Goal: Check status

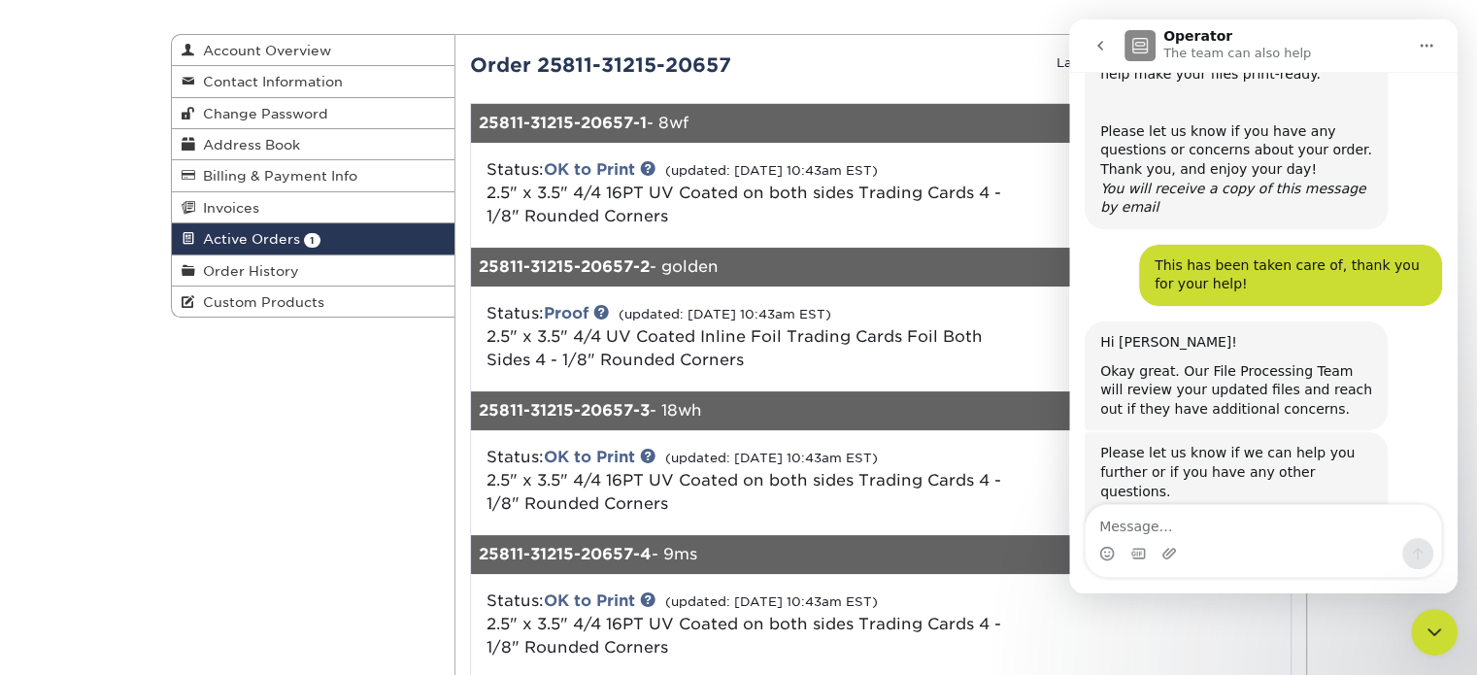
scroll to position [565, 0]
drag, startPoint x: 0, startPoint y: 0, endPoint x: 1070, endPoint y: 720, distance: 1289.7
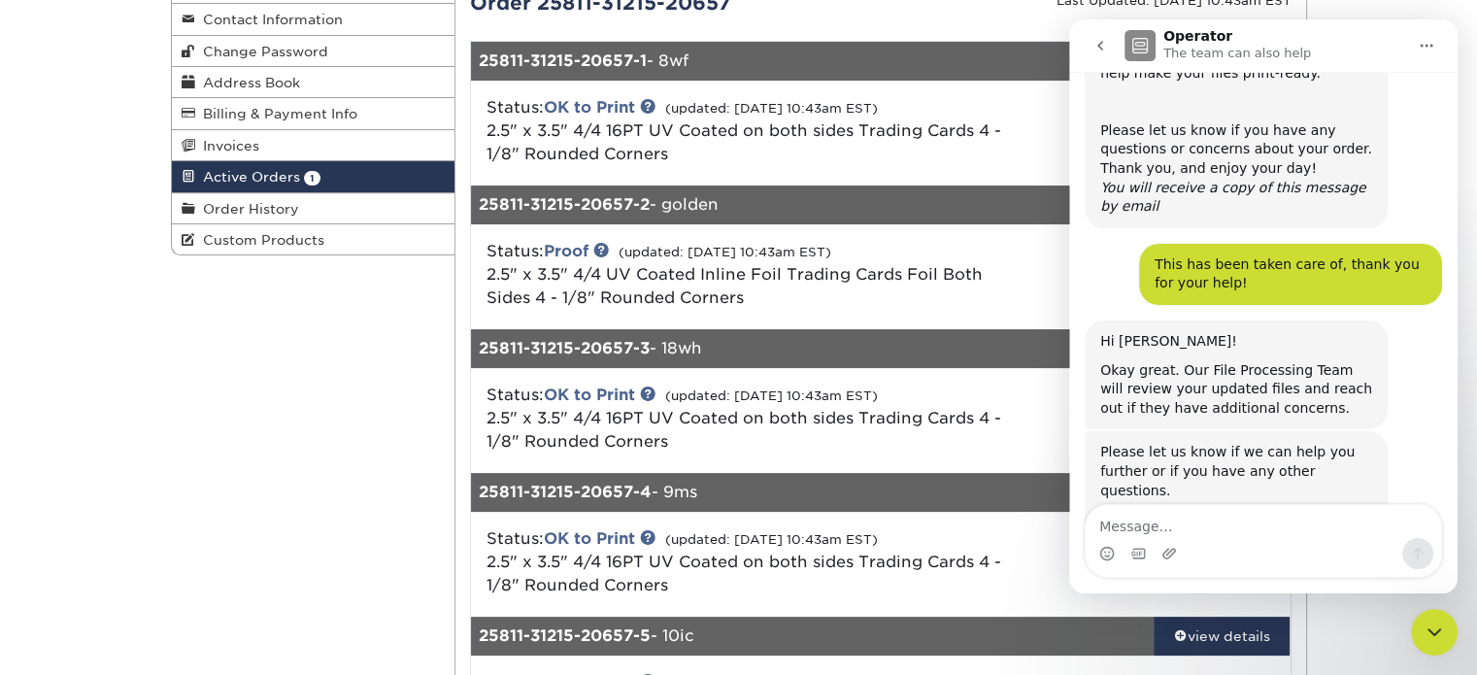
click at [1056, 4] on small "Last Updated: 08/12/2025 10:43am EST" at bounding box center [1173, 0] width 235 height 15
click at [1009, 162] on div "Status: OK to Print (updated: 08/12/2025 10:43am EST) 2.5" x 3.5" 4/4 16PT UV C…" at bounding box center [744, 131] width 545 height 70
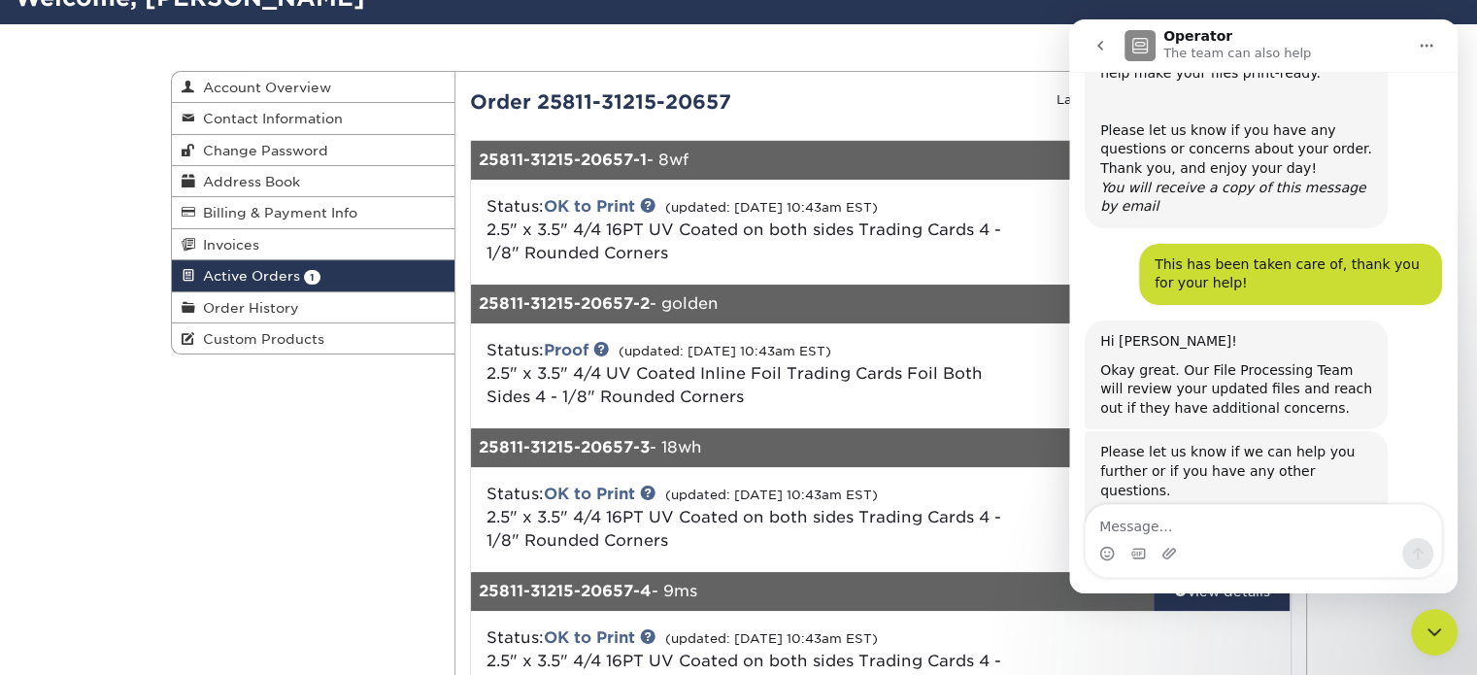
scroll to position [0, 0]
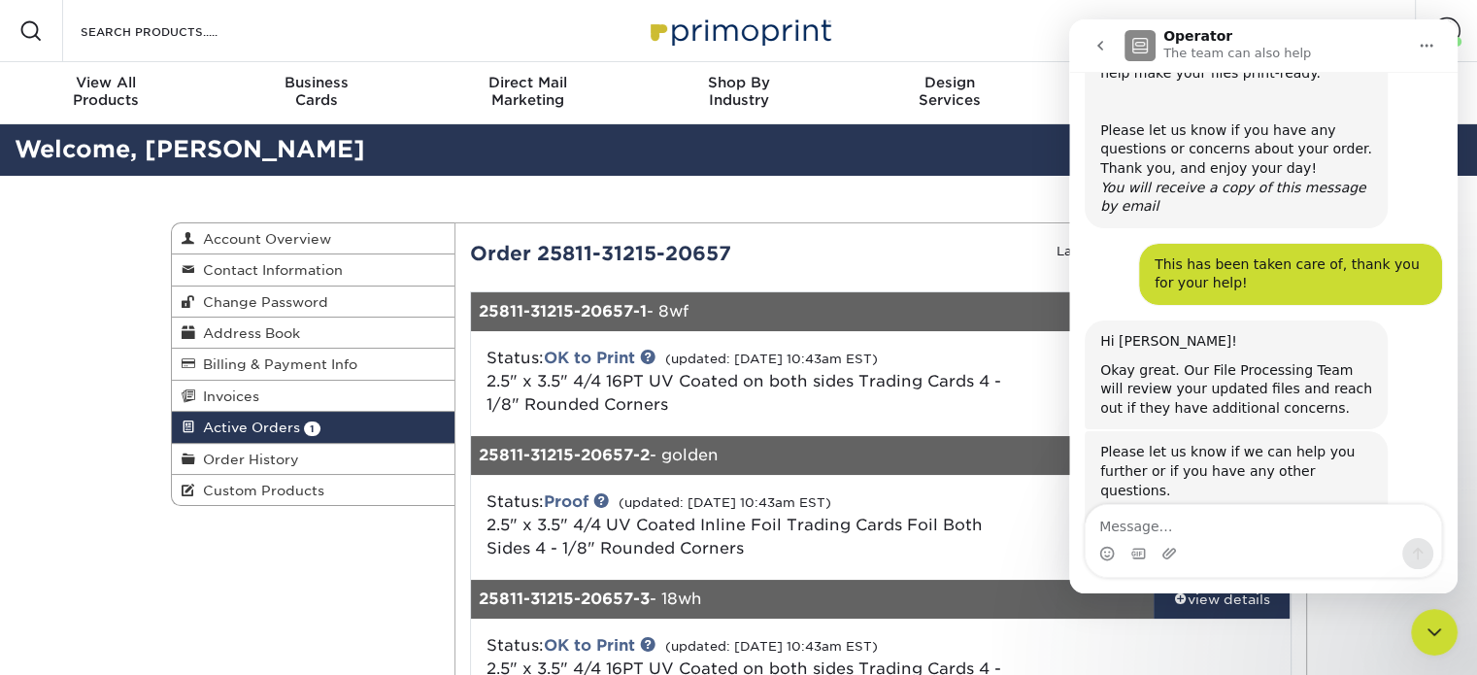
click at [1104, 43] on icon "go back" at bounding box center [1100, 46] width 16 height 16
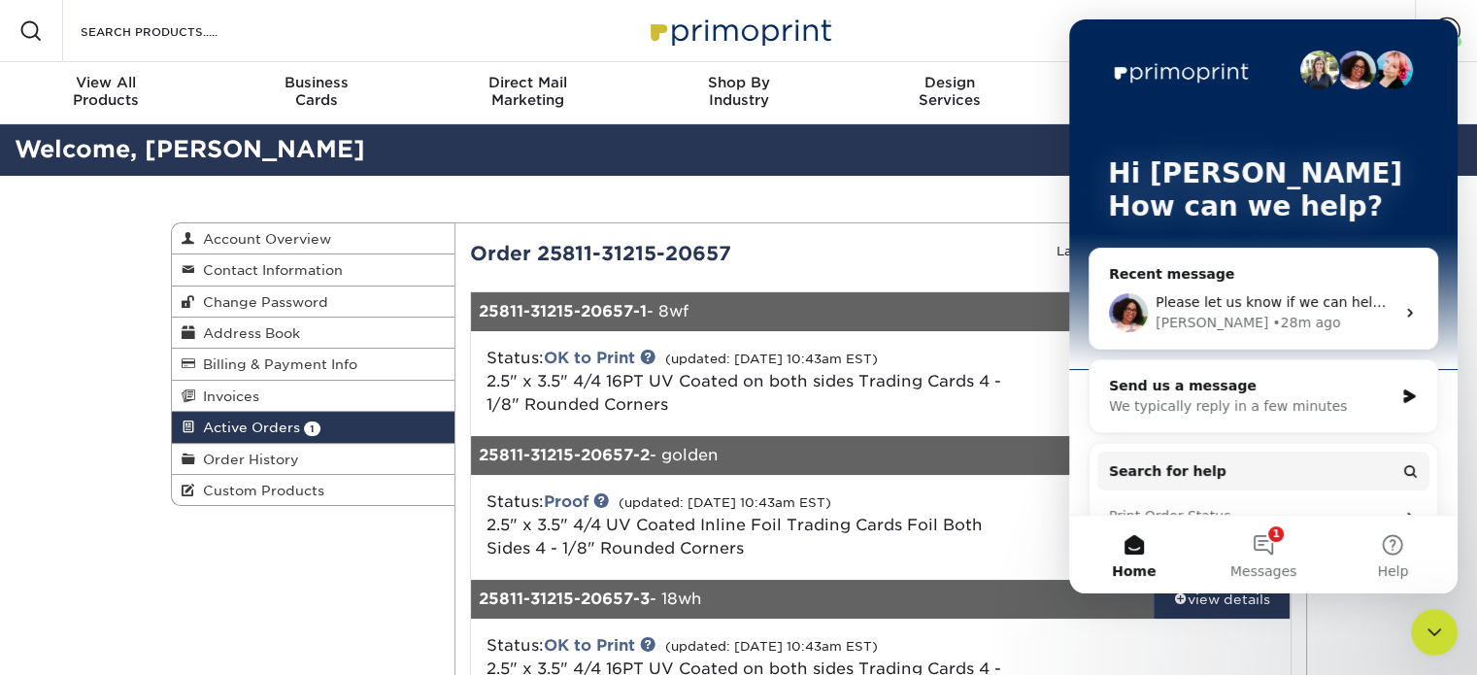
click at [1434, 626] on icon "Close Intercom Messenger" at bounding box center [1433, 631] width 23 height 23
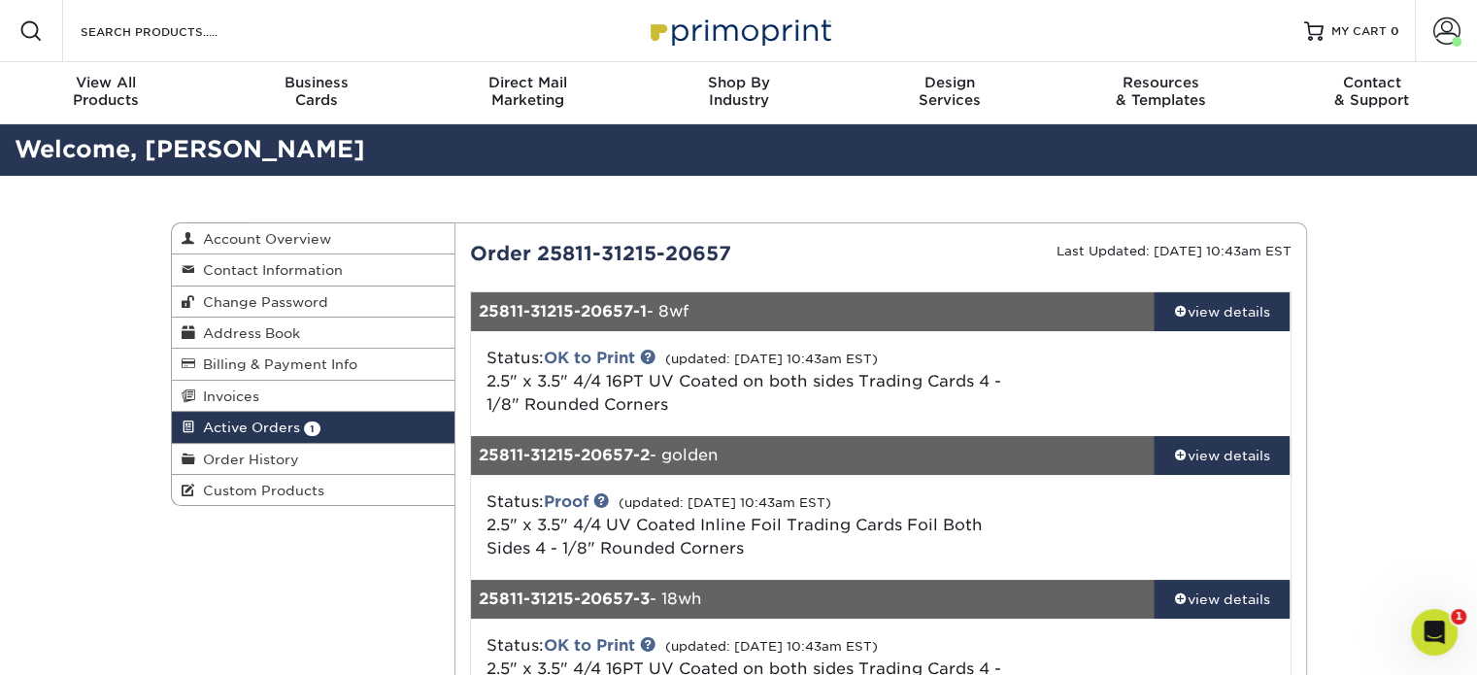
click at [1247, 316] on div "view details" at bounding box center [1221, 311] width 137 height 19
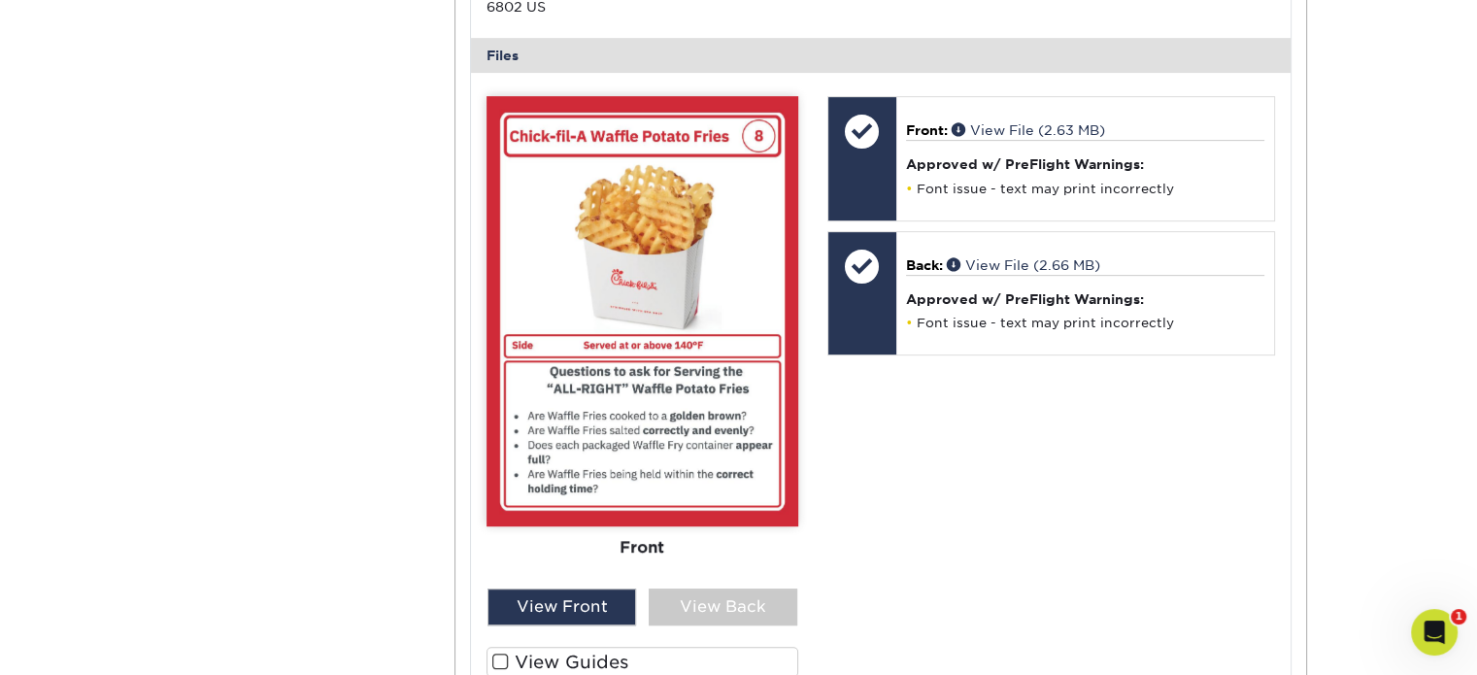
scroll to position [784, 0]
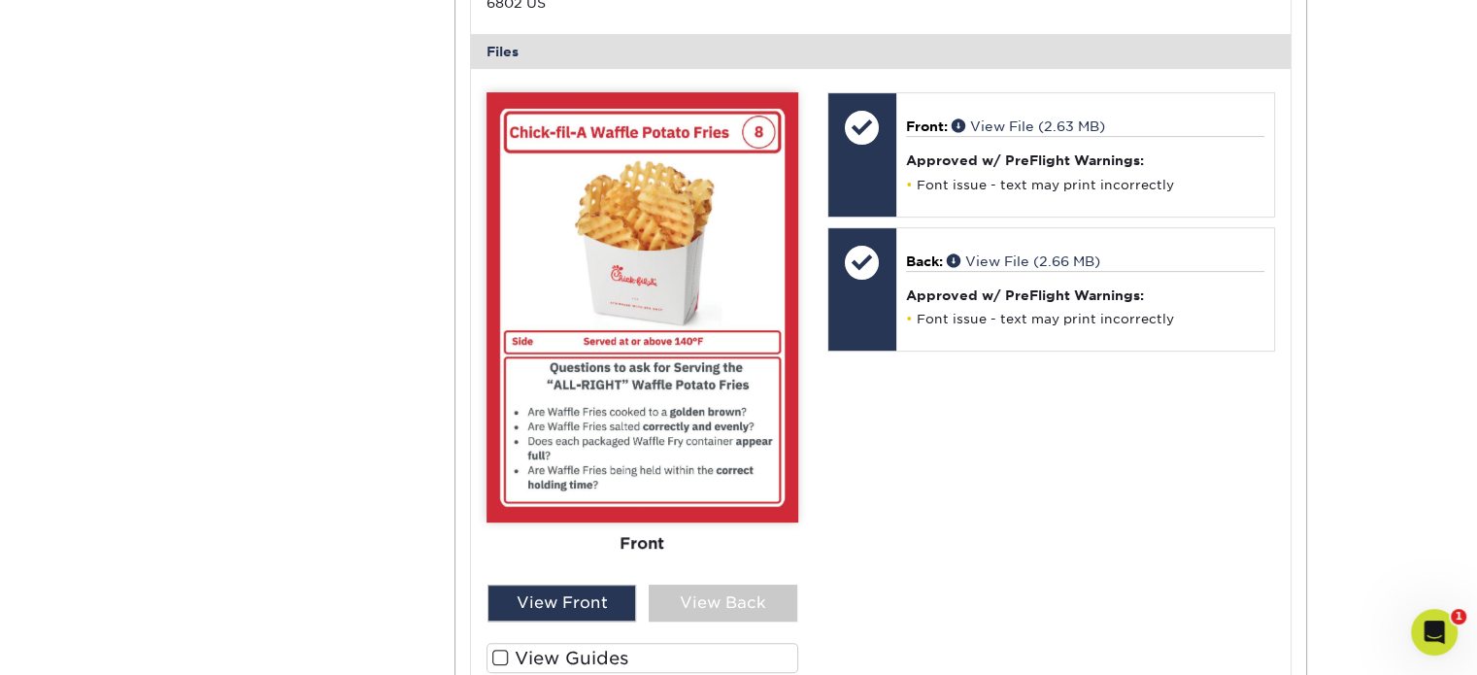
click at [748, 558] on div "Front Back" at bounding box center [642, 338] width 312 height 492
click at [725, 584] on div "View Back" at bounding box center [722, 602] width 149 height 37
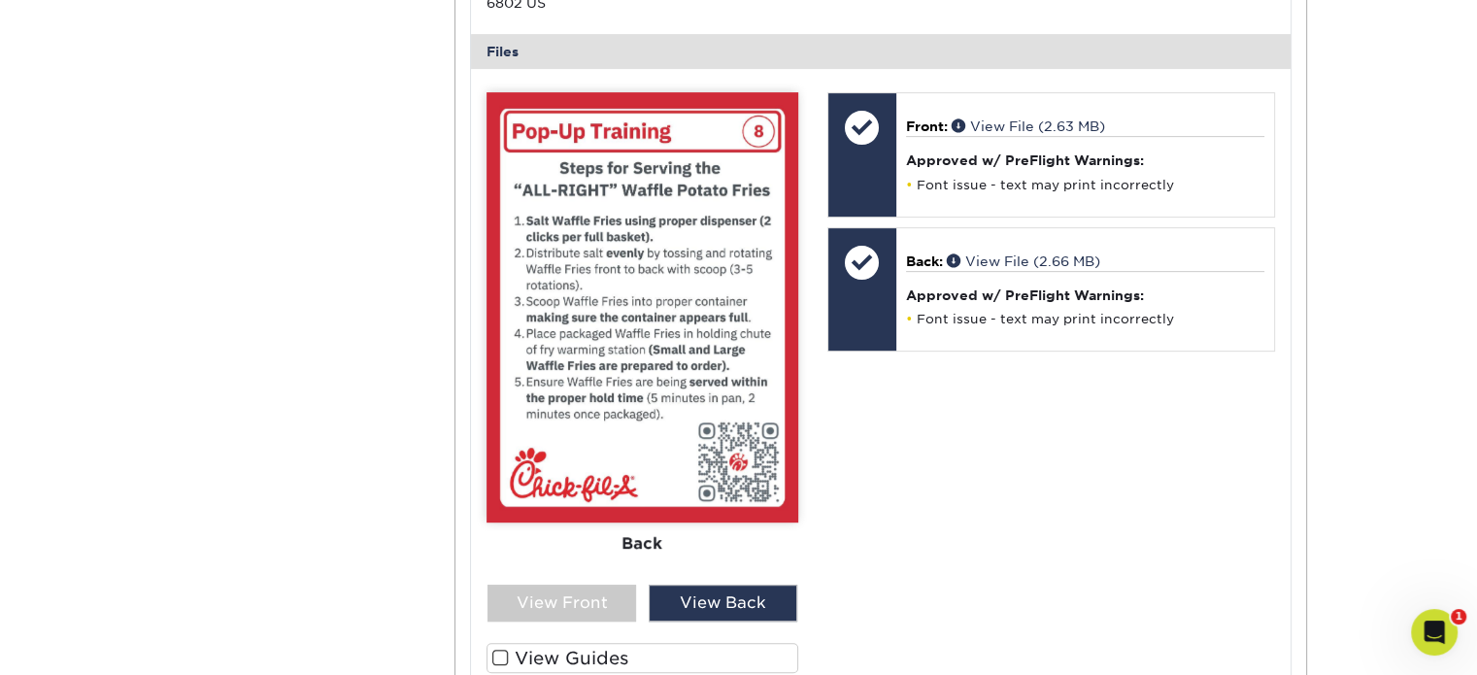
click at [581, 607] on div "Front Back View Front View Back Front Back" at bounding box center [642, 411] width 312 height 638
click at [553, 593] on div "View Front" at bounding box center [561, 602] width 149 height 37
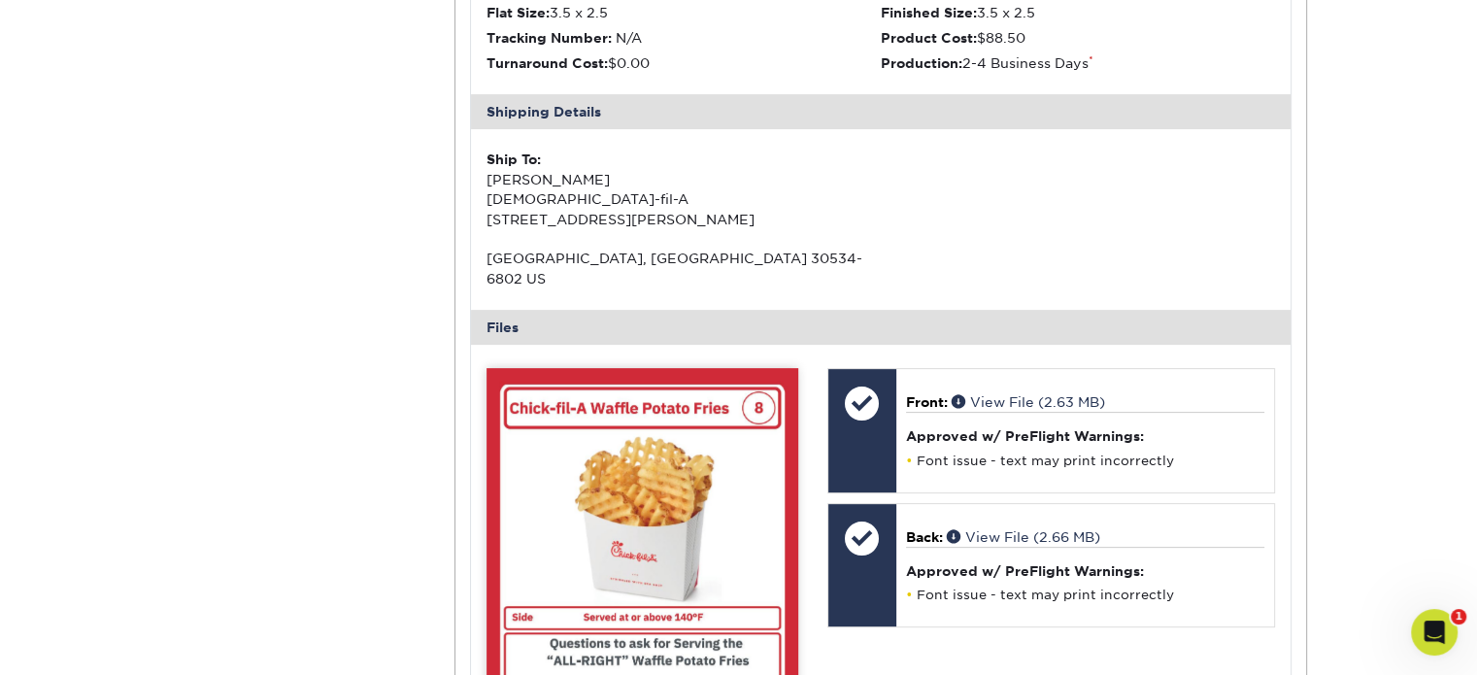
scroll to position [485, 0]
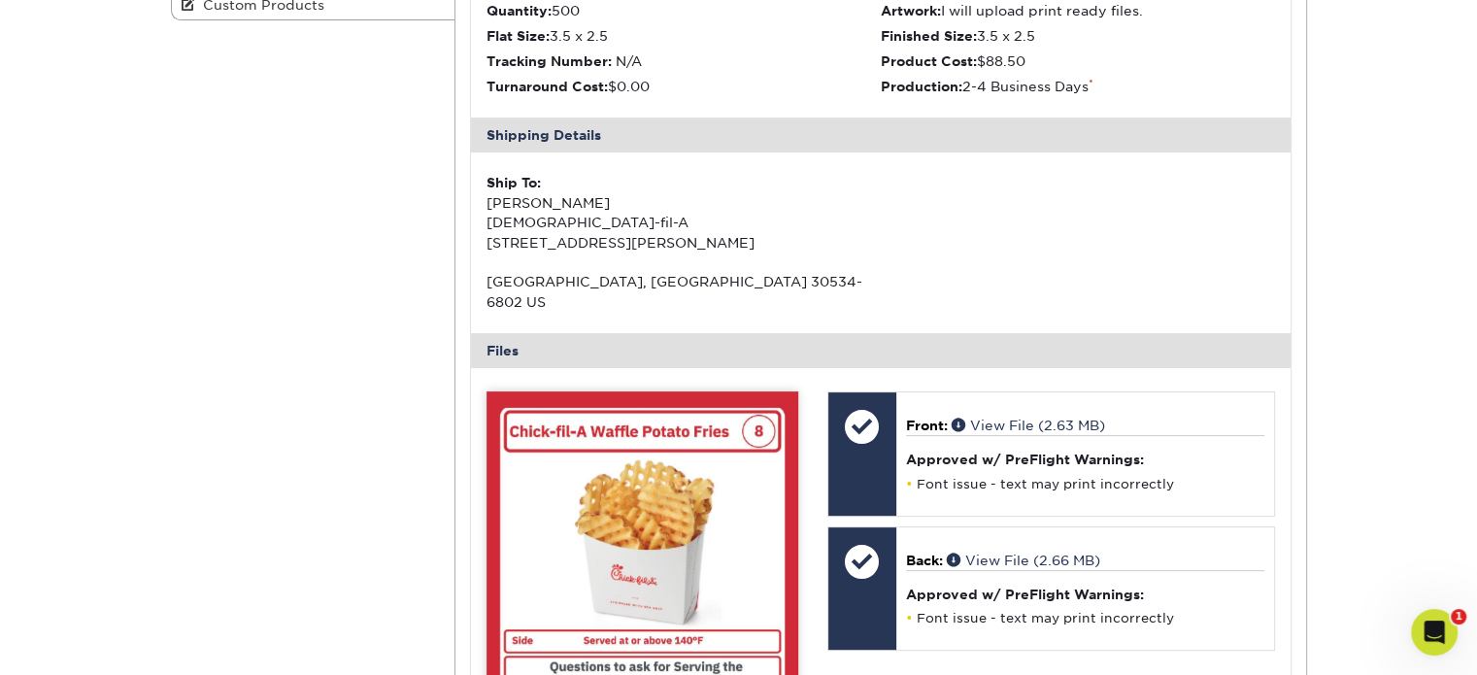
click at [857, 392] on div at bounding box center [862, 426] width 68 height 68
click at [859, 408] on div at bounding box center [862, 426] width 68 height 68
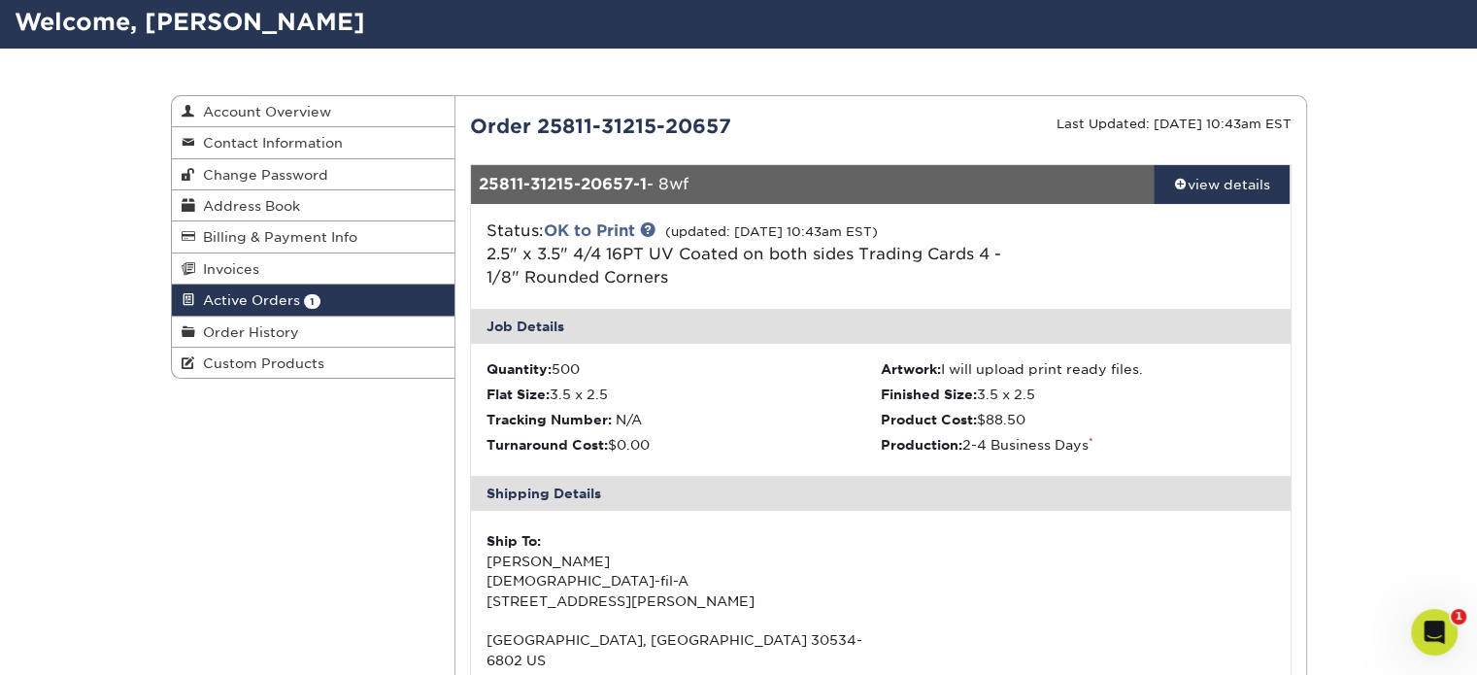
scroll to position [126, 0]
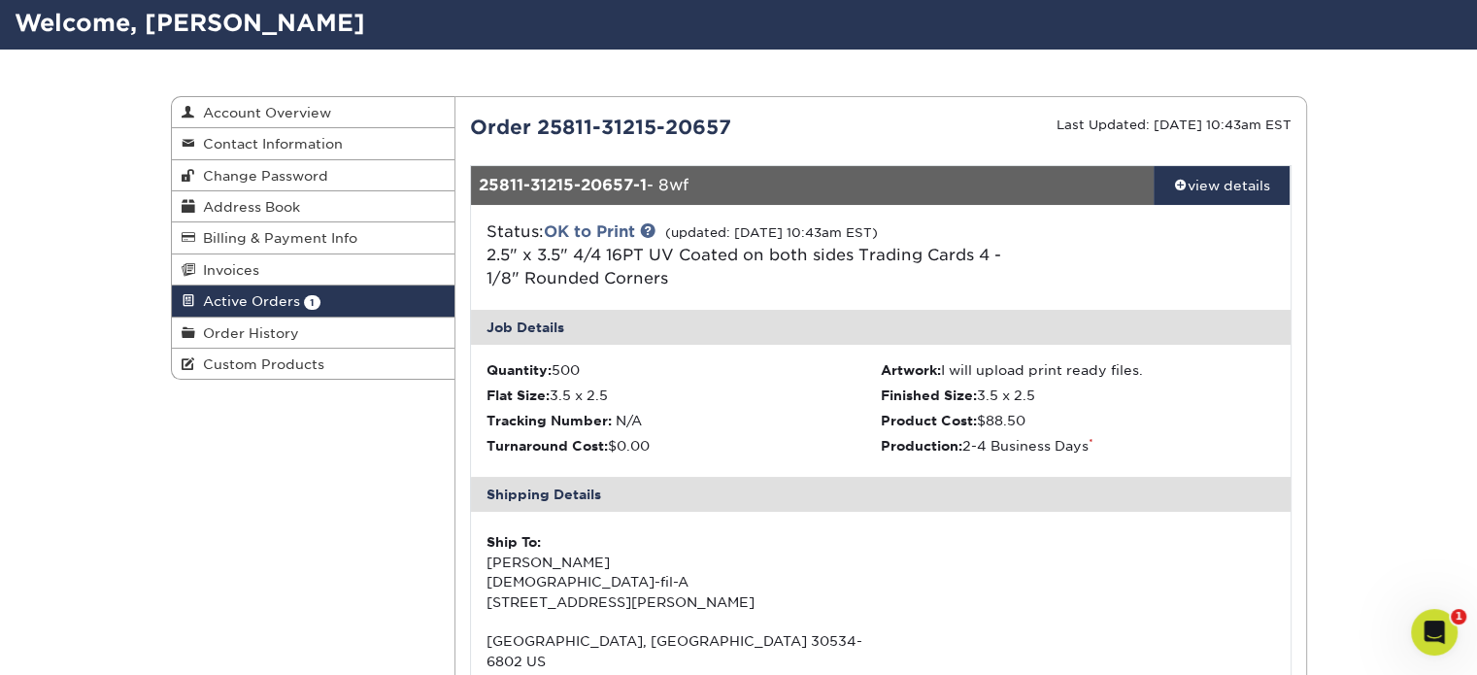
click at [1165, 176] on div "view details" at bounding box center [1221, 185] width 137 height 19
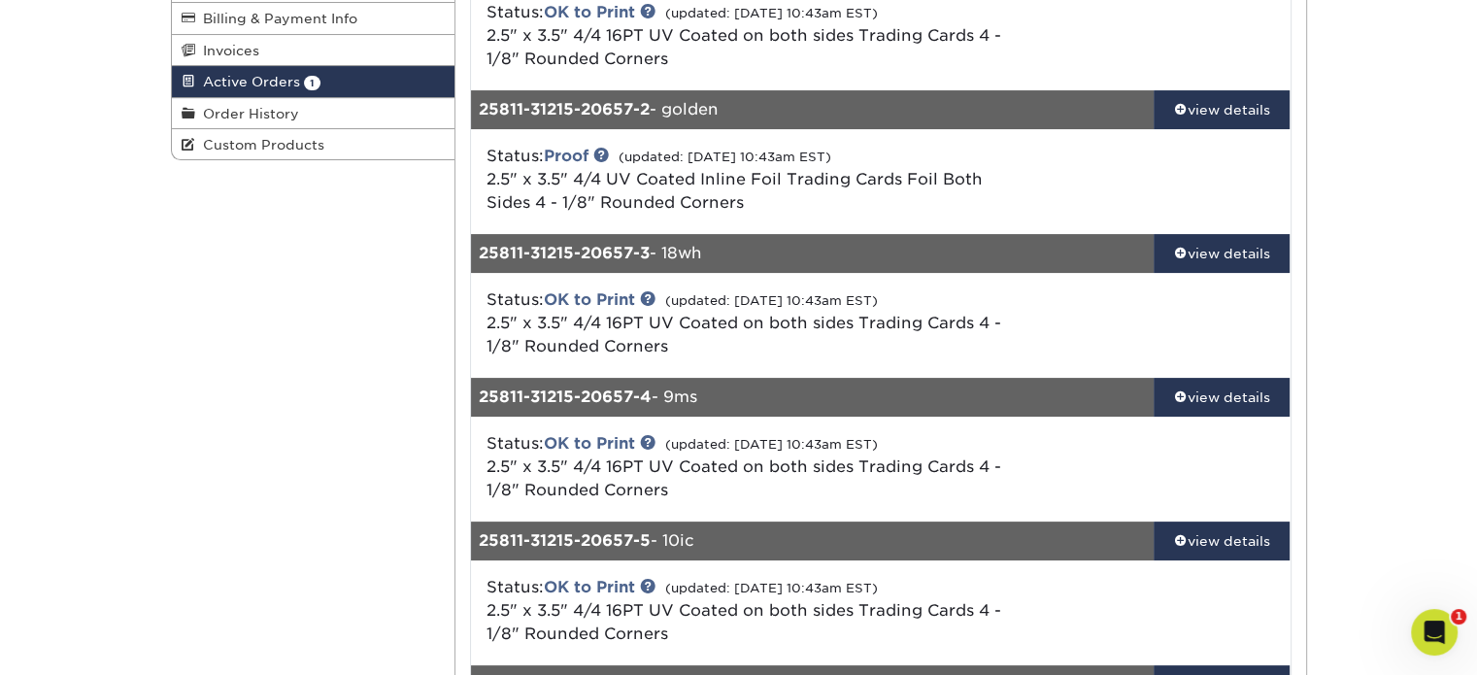
scroll to position [280, 0]
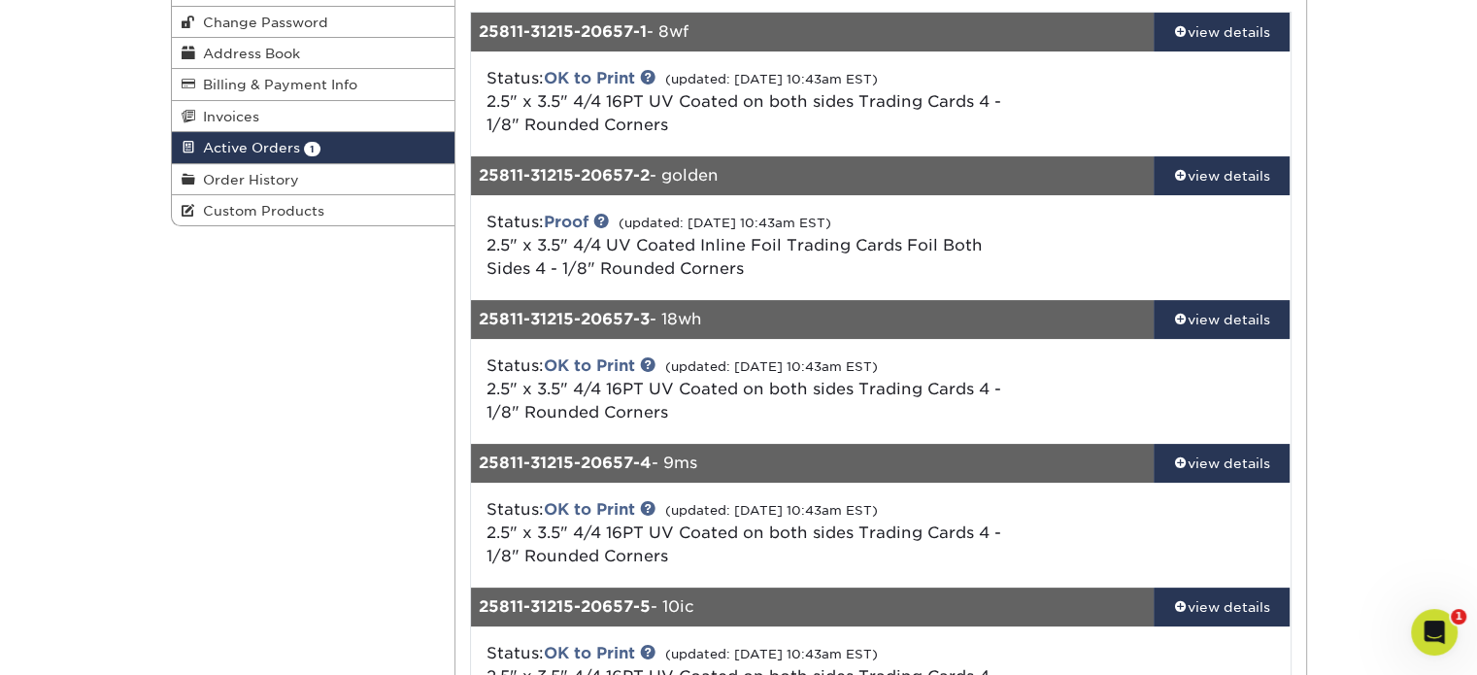
click at [1203, 182] on div "view details" at bounding box center [1221, 175] width 137 height 19
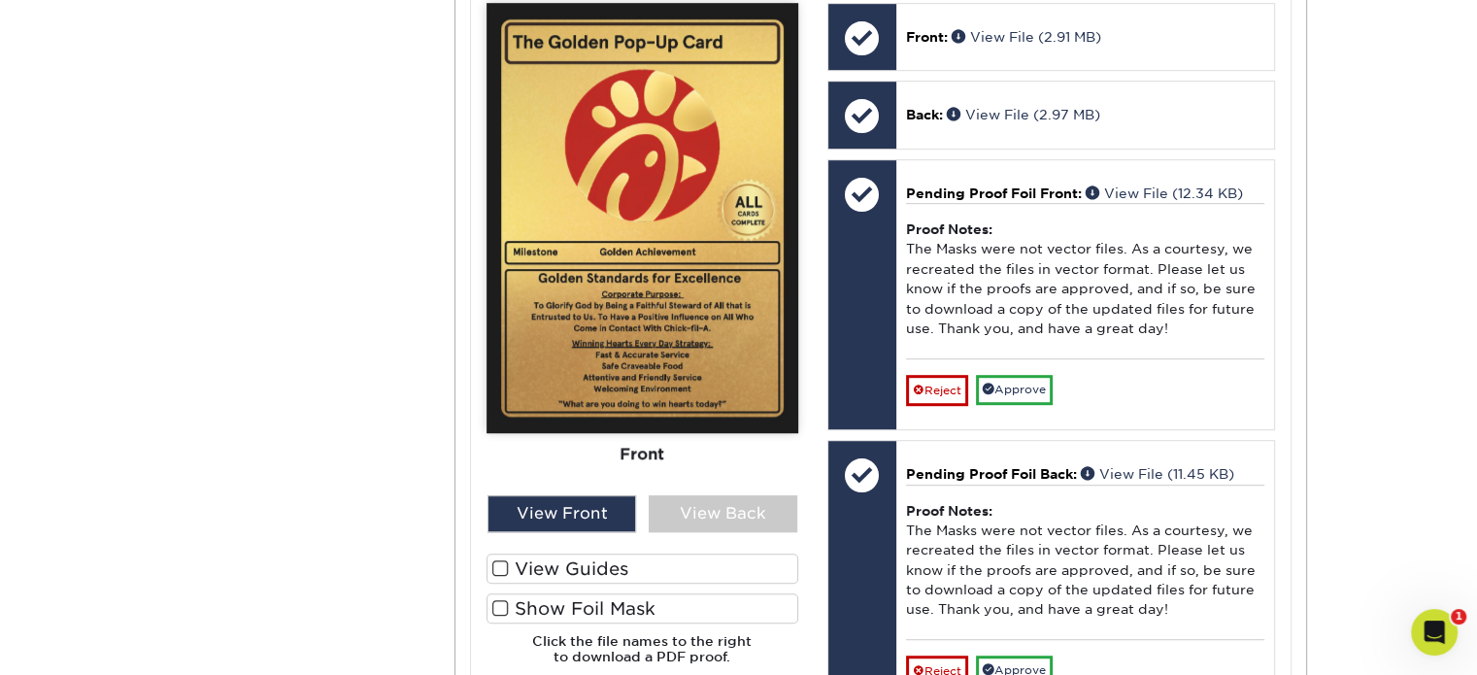
scroll to position [1019, 0]
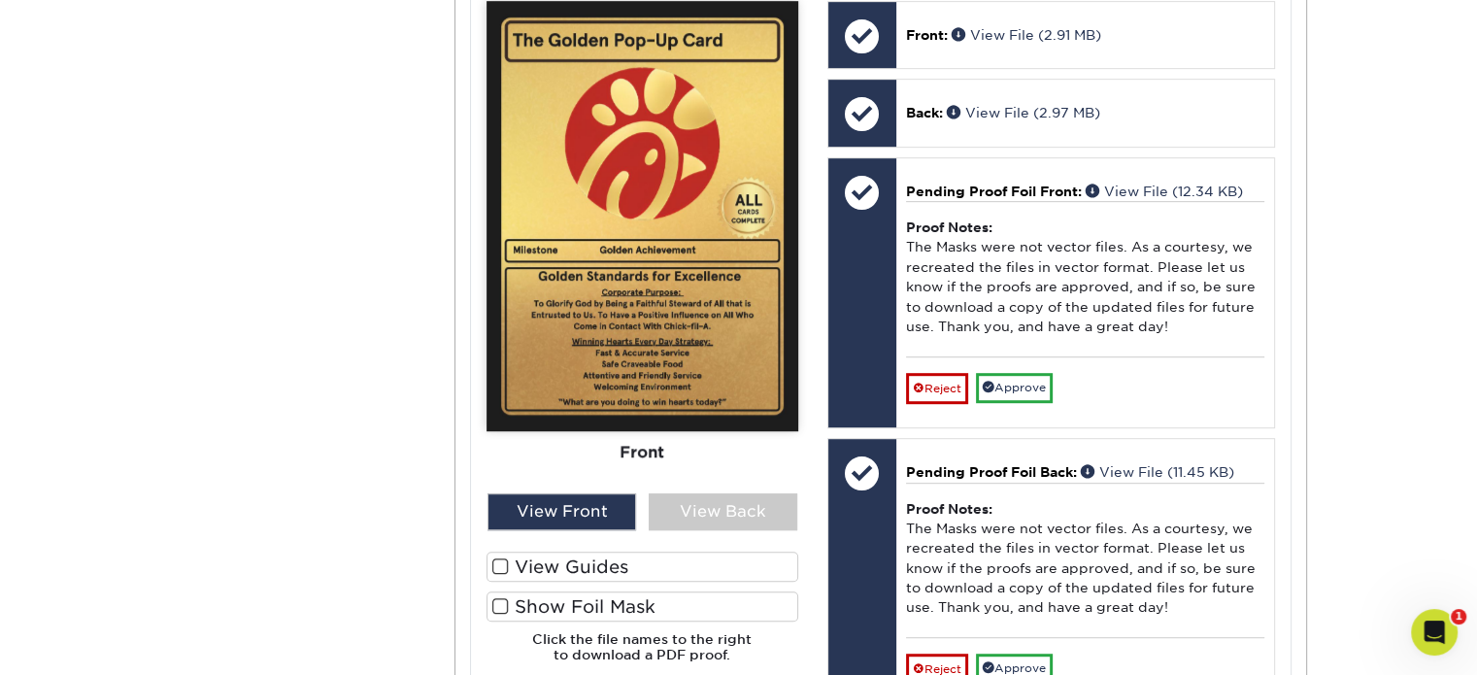
click at [553, 591] on label "Show Foil Mask" at bounding box center [642, 606] width 312 height 30
click at [0, 0] on input "Show Foil Mask" at bounding box center [0, 0] width 0 height 0
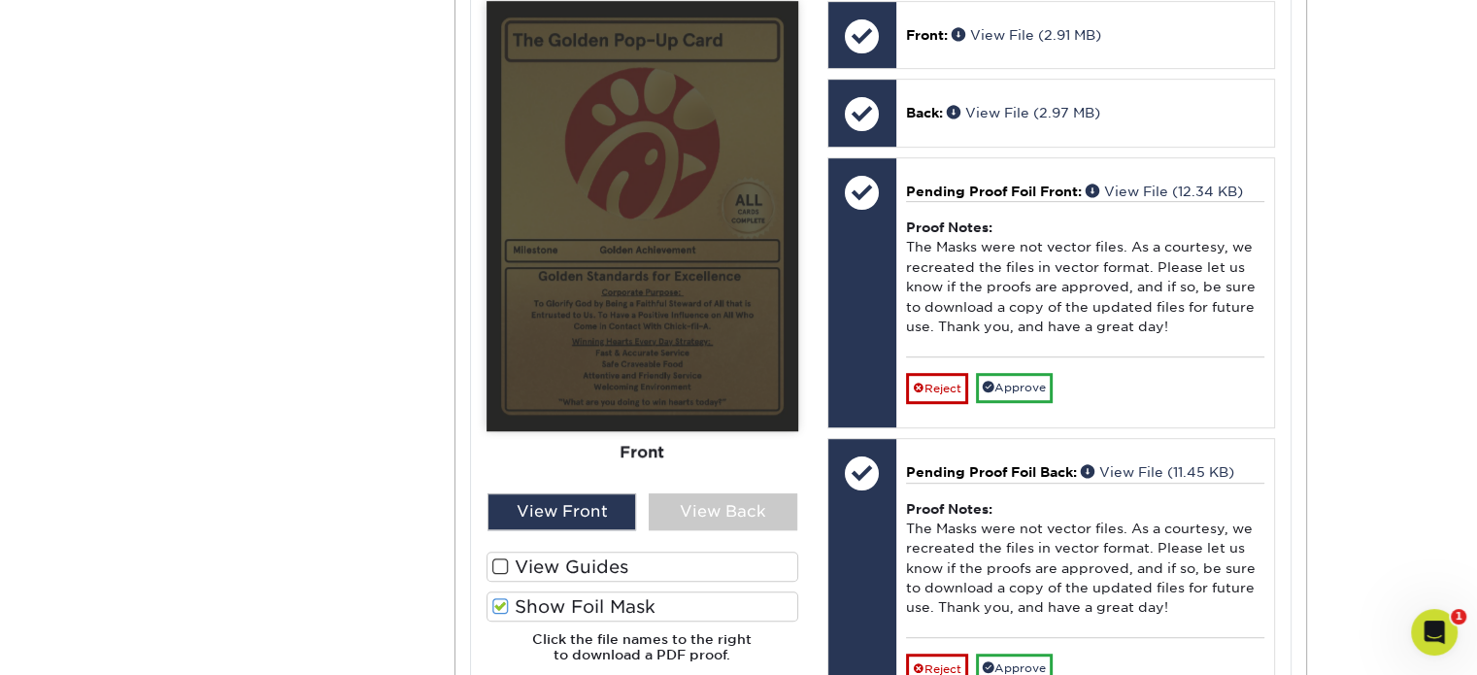
click at [682, 493] on div "View Back" at bounding box center [722, 511] width 149 height 37
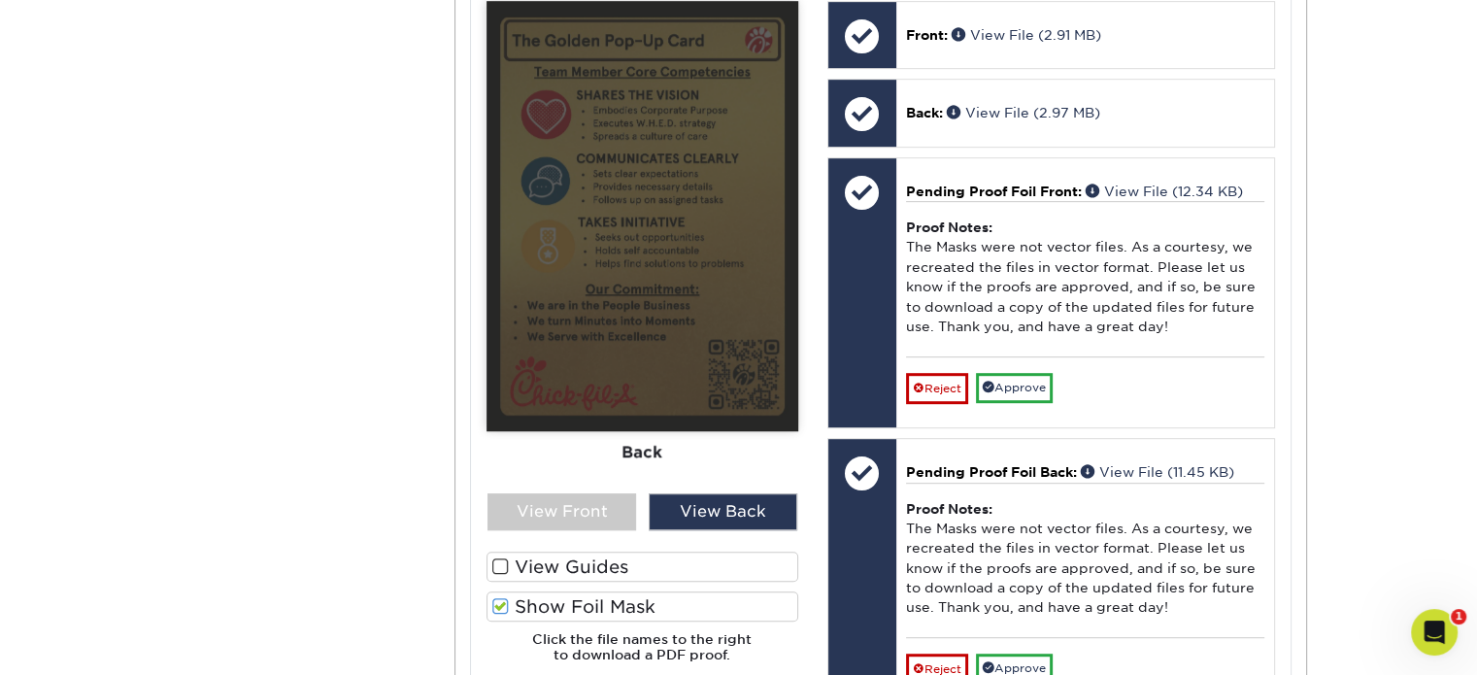
click at [601, 493] on div "View Front" at bounding box center [561, 511] width 149 height 37
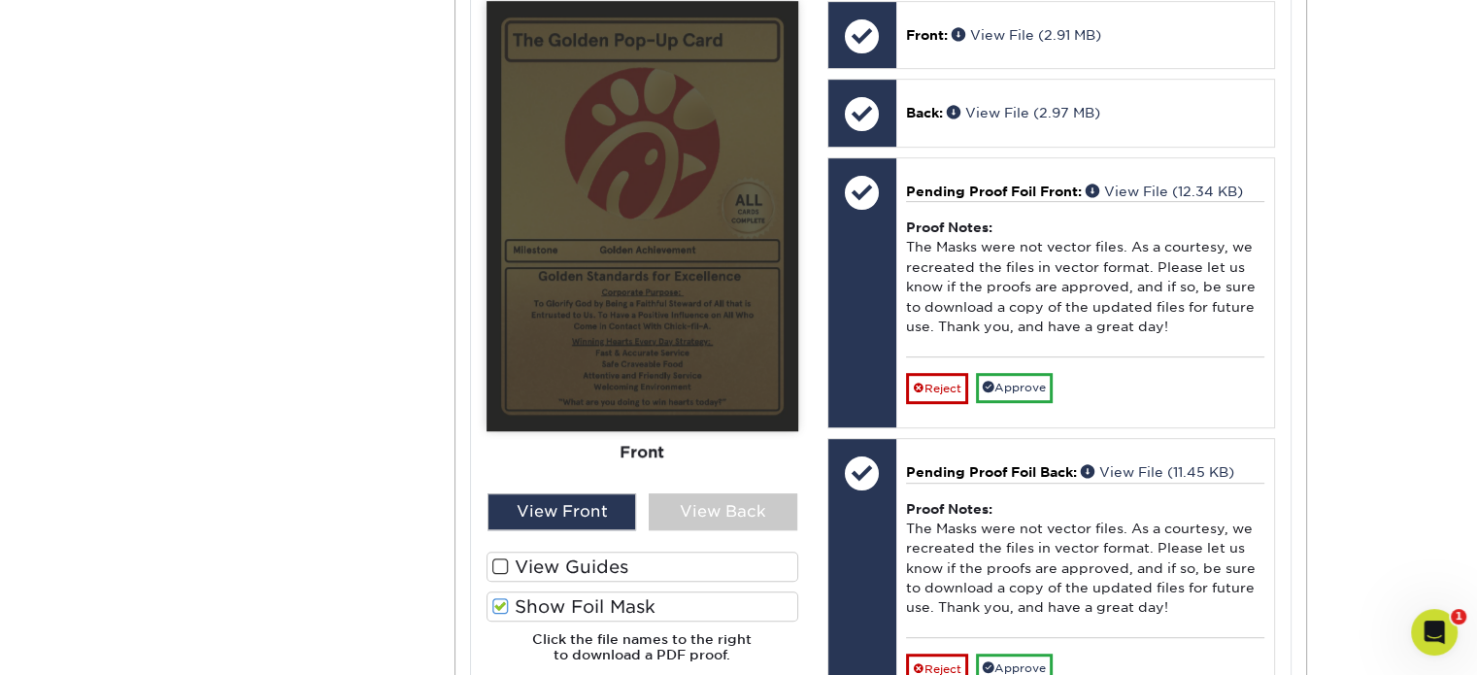
click at [530, 591] on label "Show Foil Mask" at bounding box center [642, 606] width 312 height 30
click at [0, 0] on input "Show Foil Mask" at bounding box center [0, 0] width 0 height 0
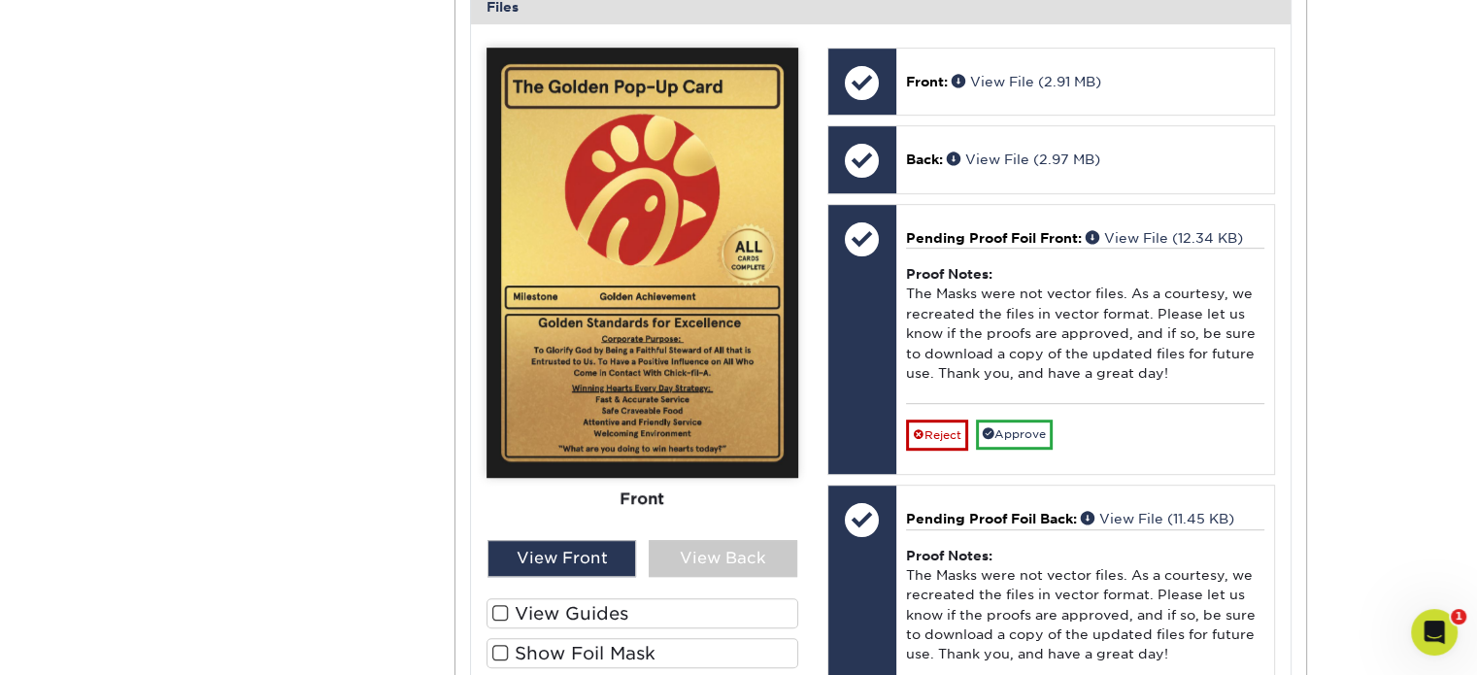
scroll to position [967, 0]
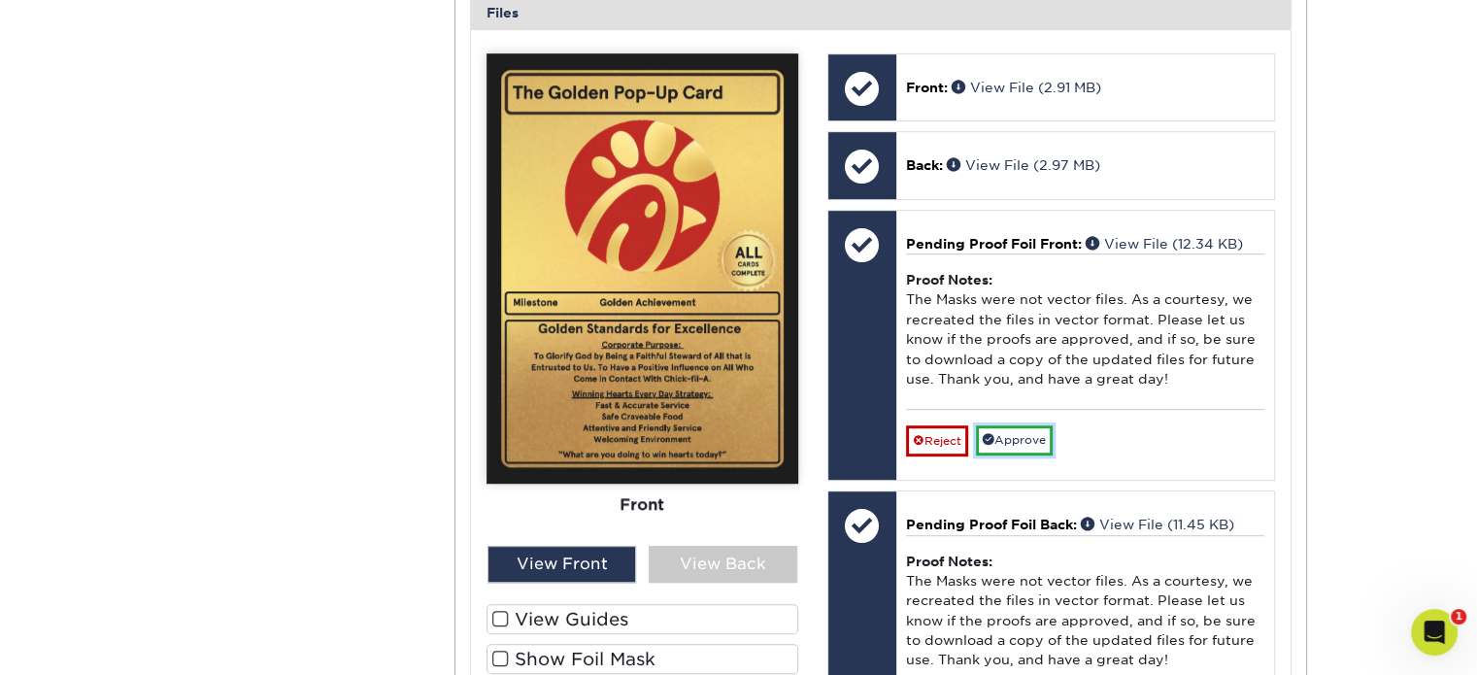
click at [1014, 425] on link "Approve" at bounding box center [1014, 440] width 77 height 30
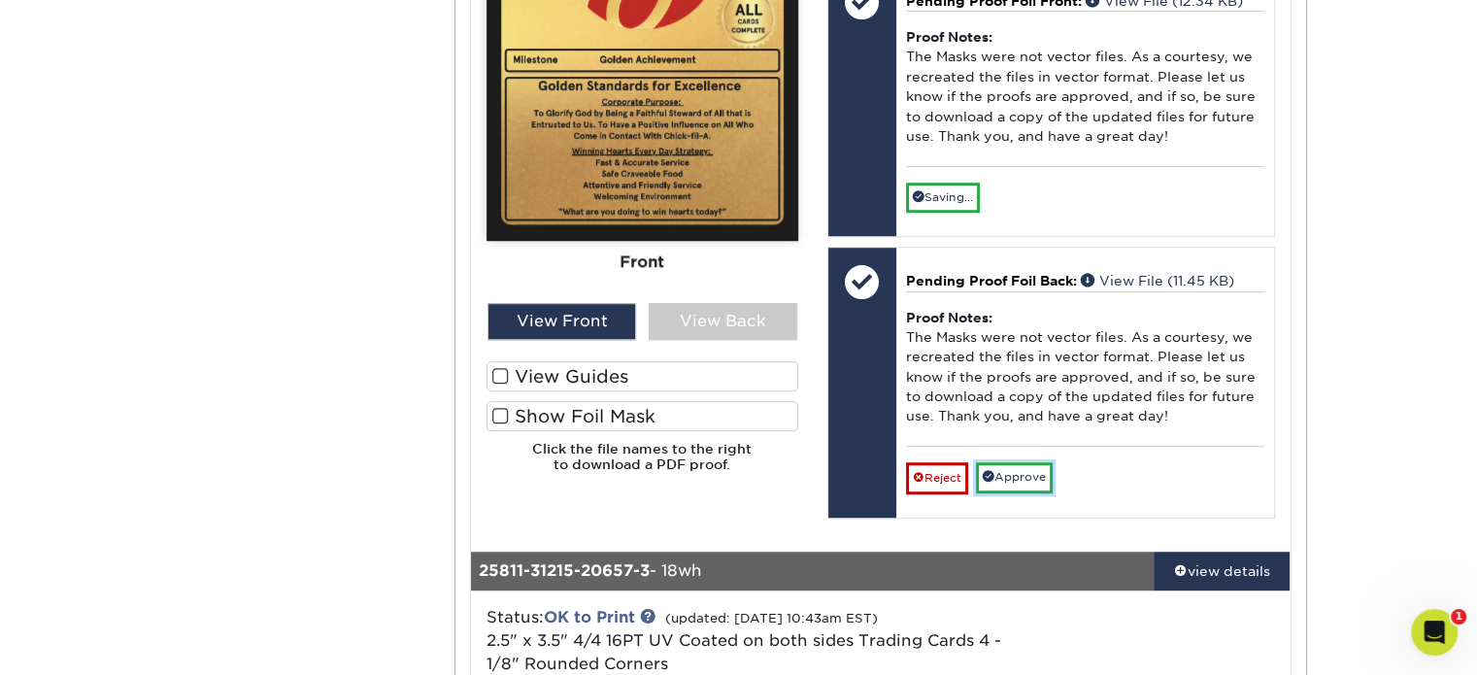
click at [1010, 462] on link "Approve" at bounding box center [1014, 477] width 77 height 30
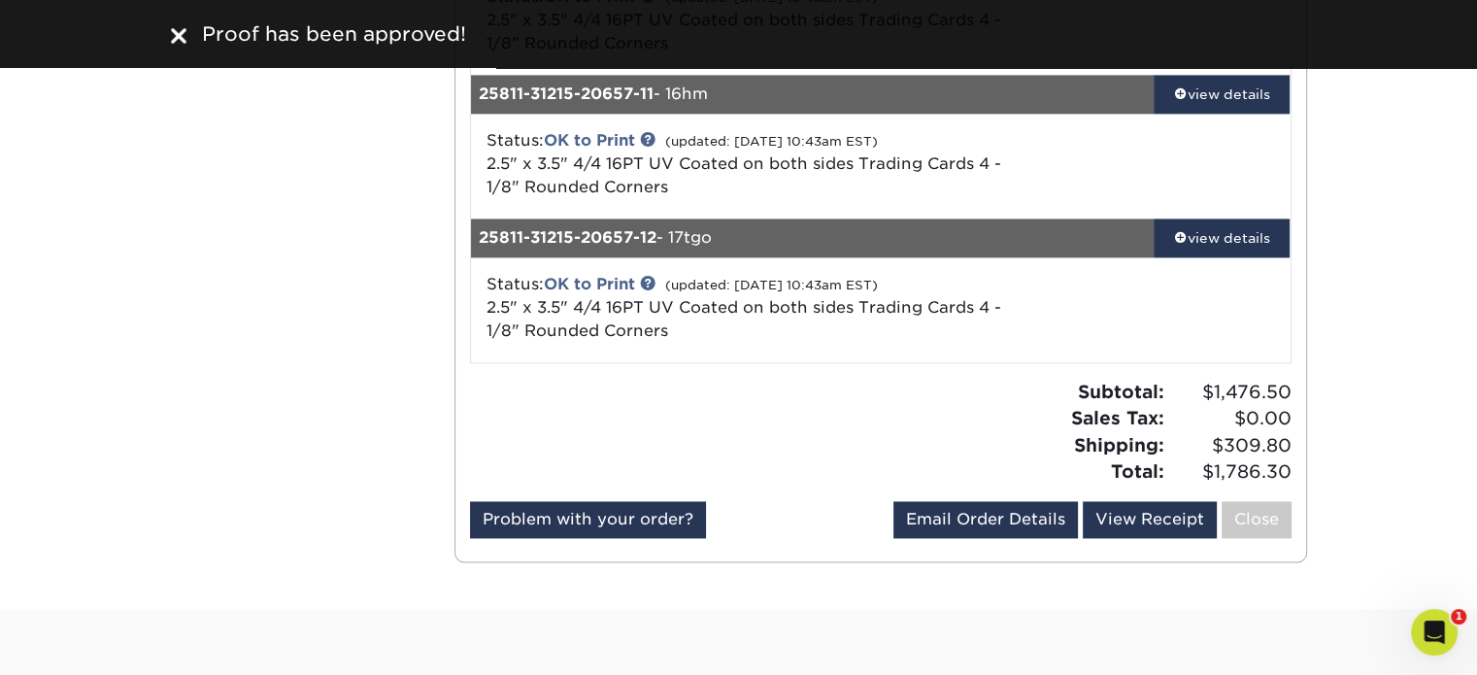
scroll to position [2894, 0]
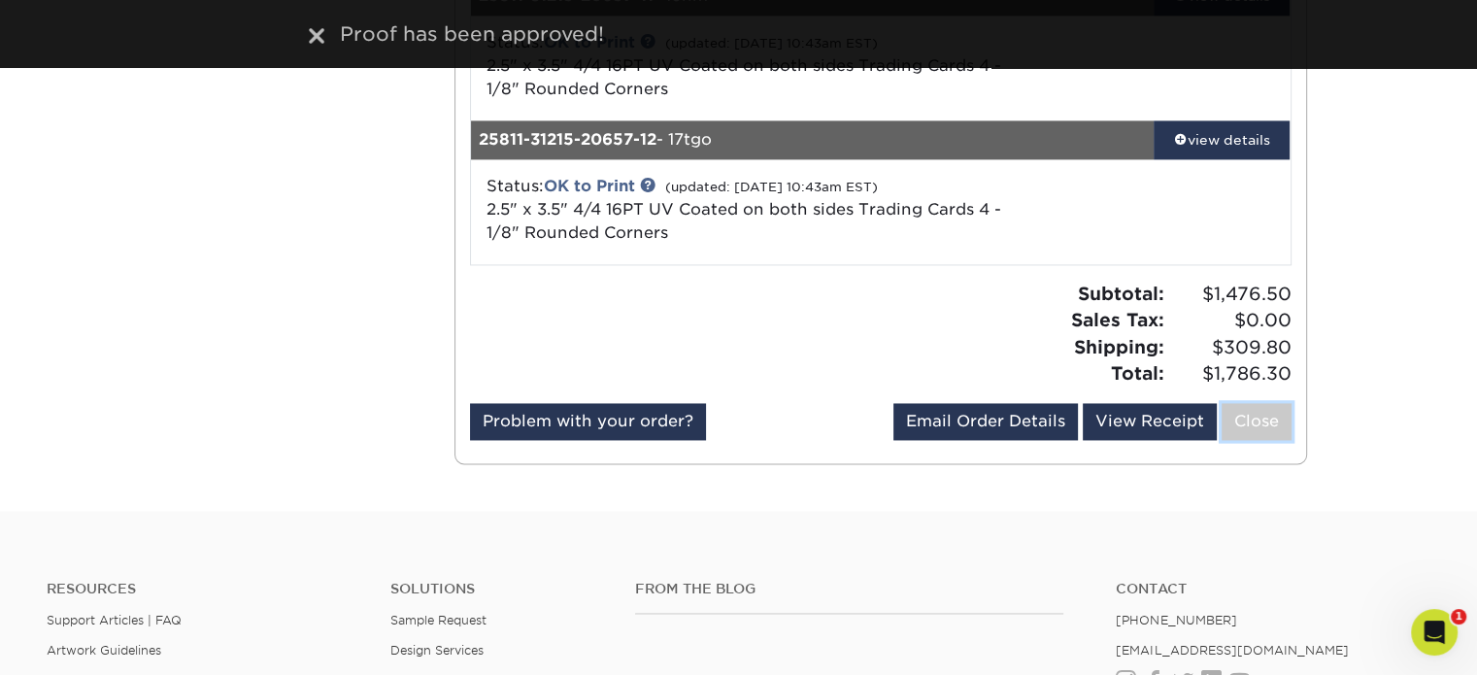
click at [1246, 403] on link "Close" at bounding box center [1256, 421] width 70 height 37
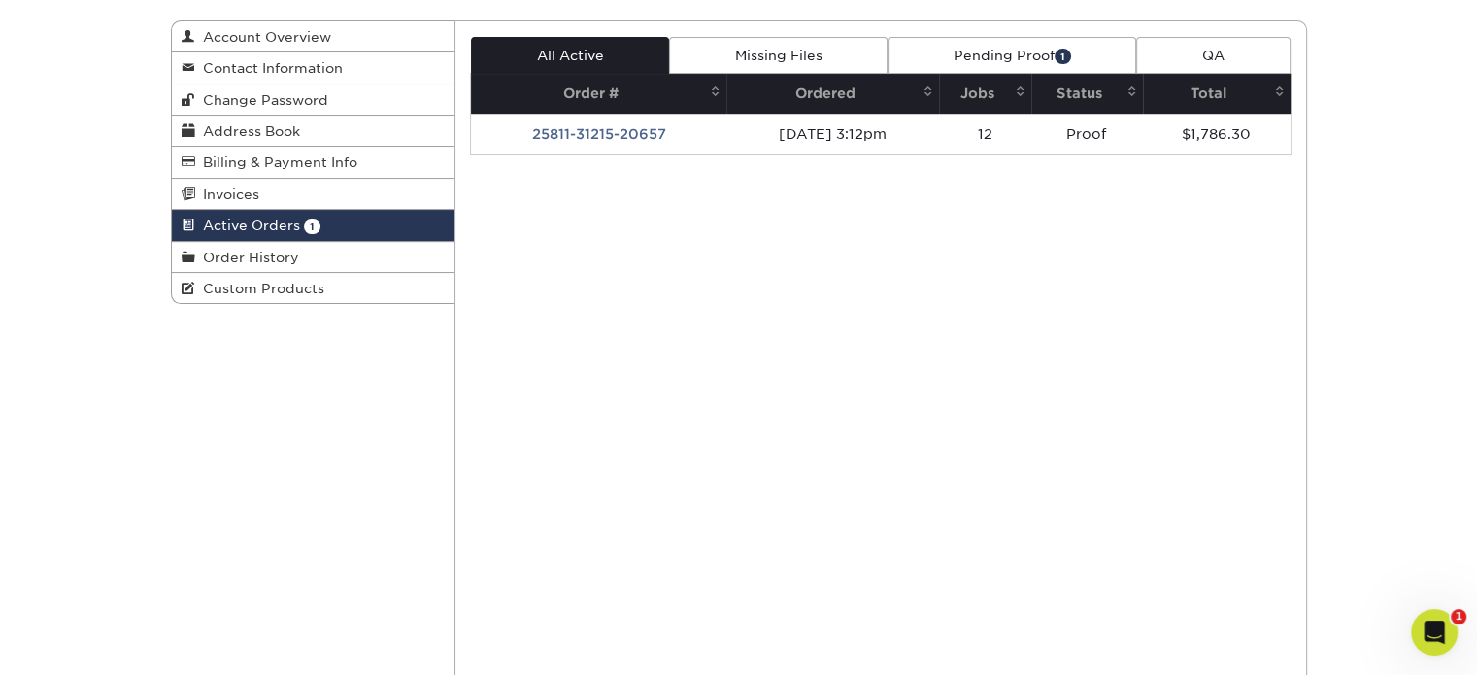
scroll to position [0, 0]
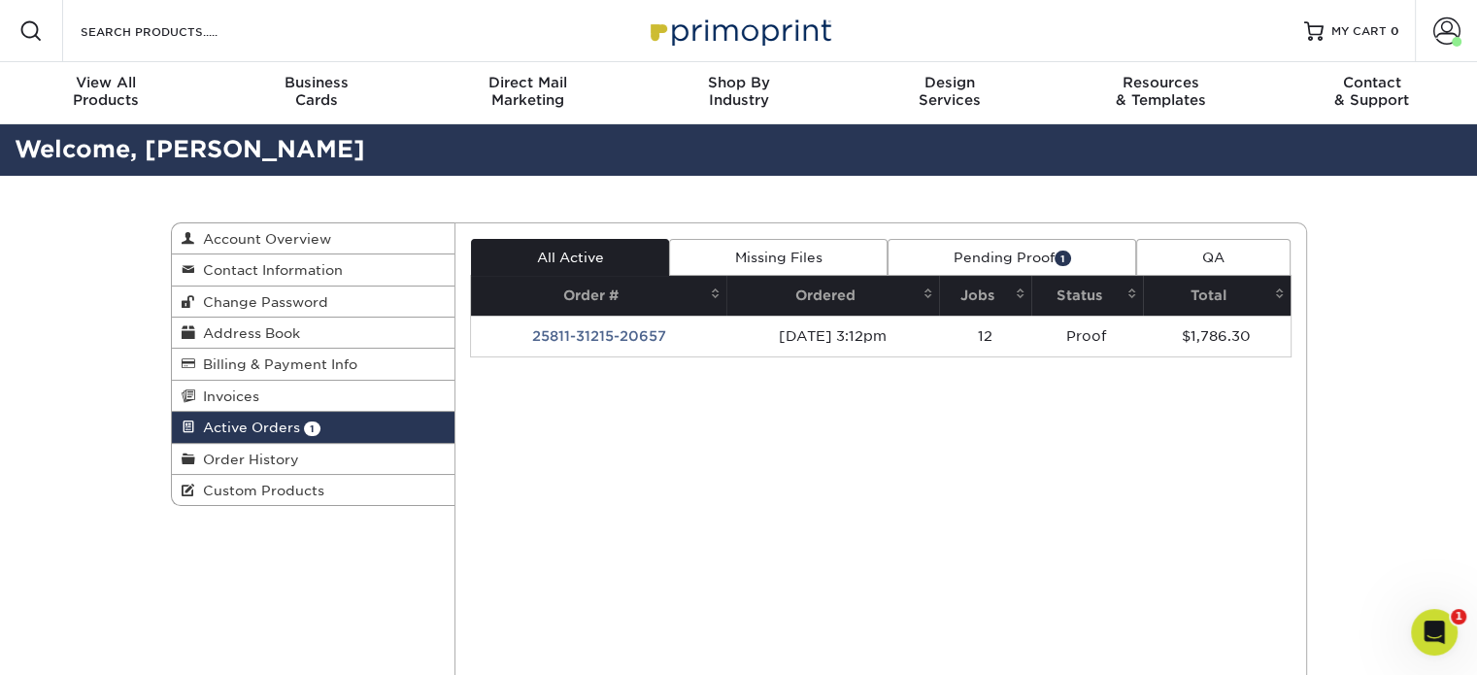
click at [1082, 341] on td "Proof" at bounding box center [1087, 336] width 112 height 41
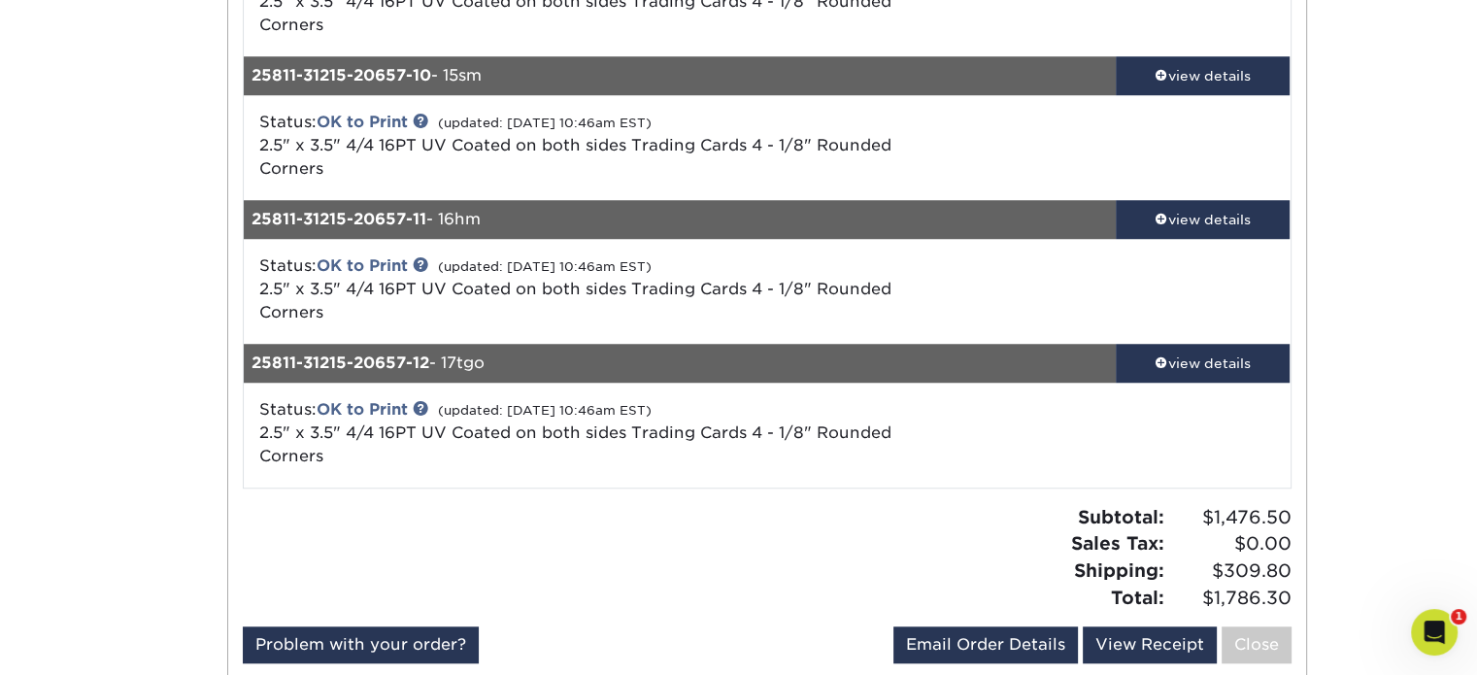
scroll to position [1652, 0]
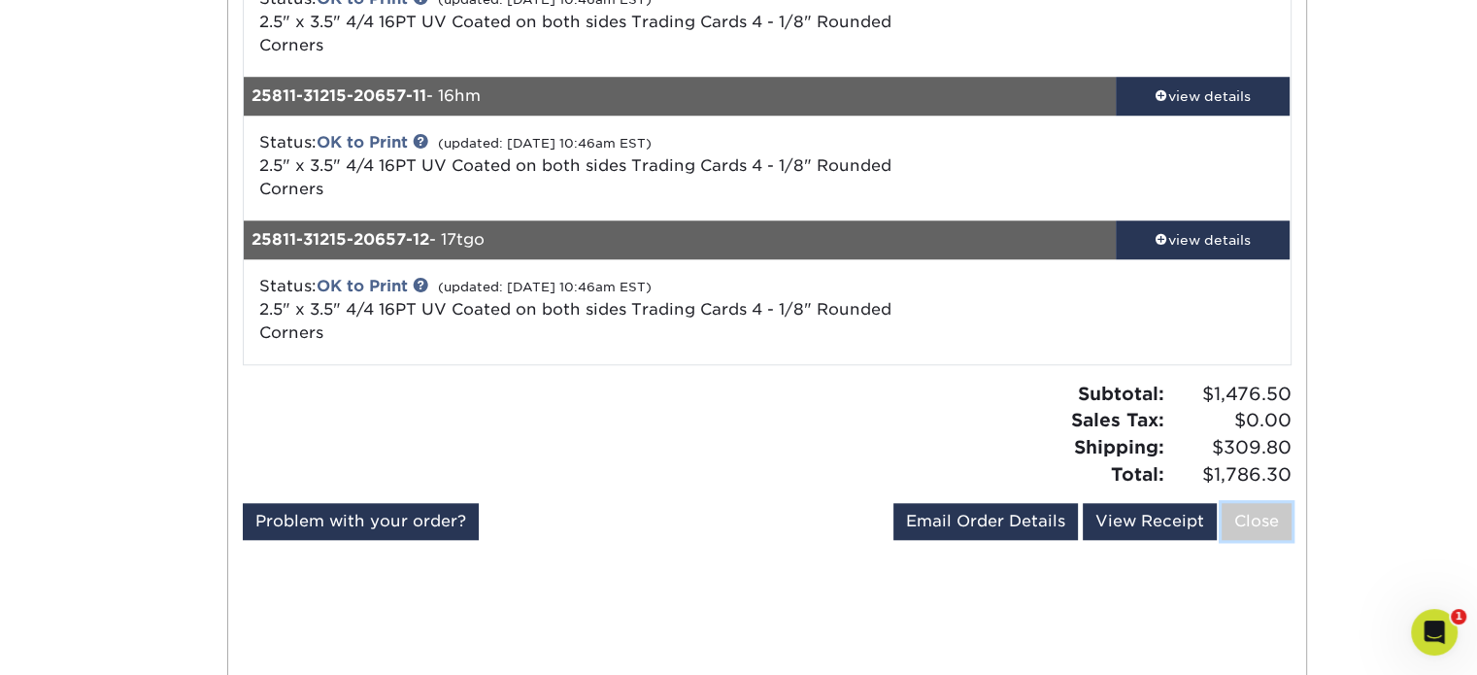
click at [1248, 528] on link "Close" at bounding box center [1256, 521] width 70 height 37
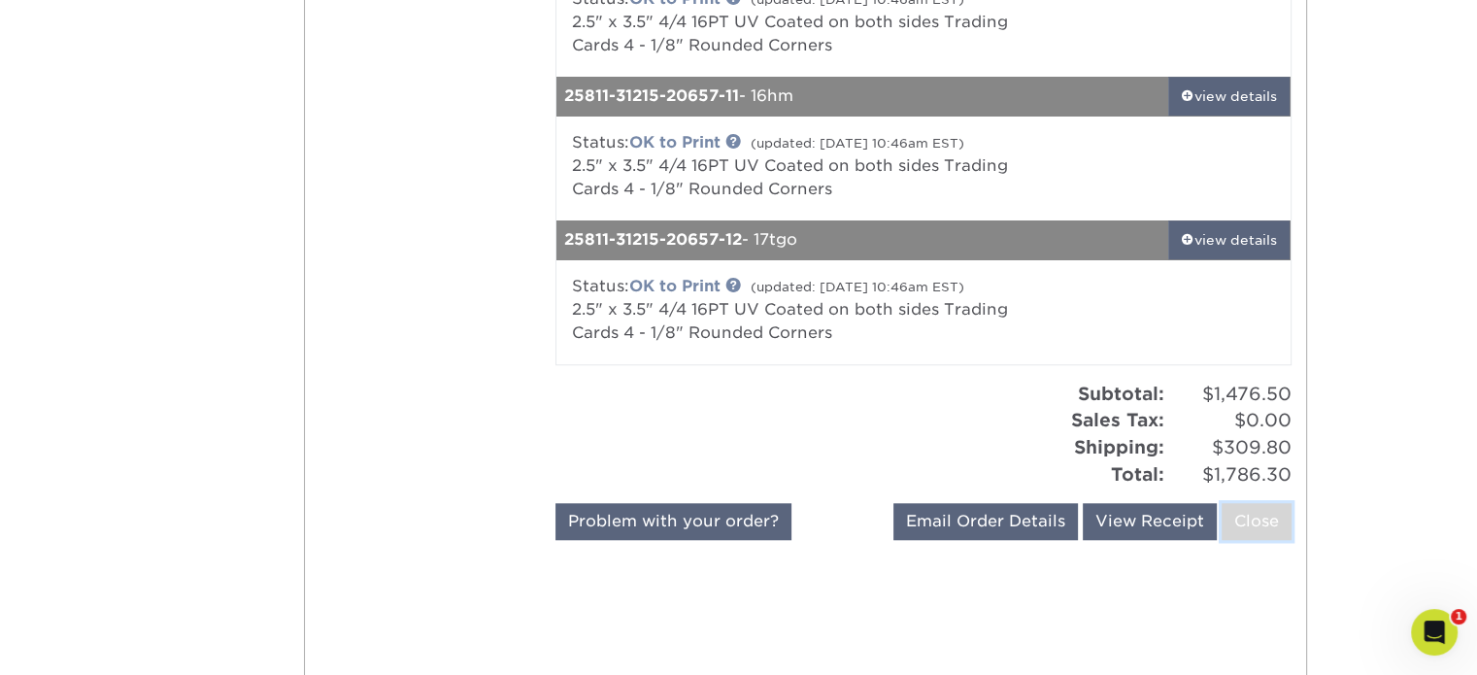
scroll to position [0, 0]
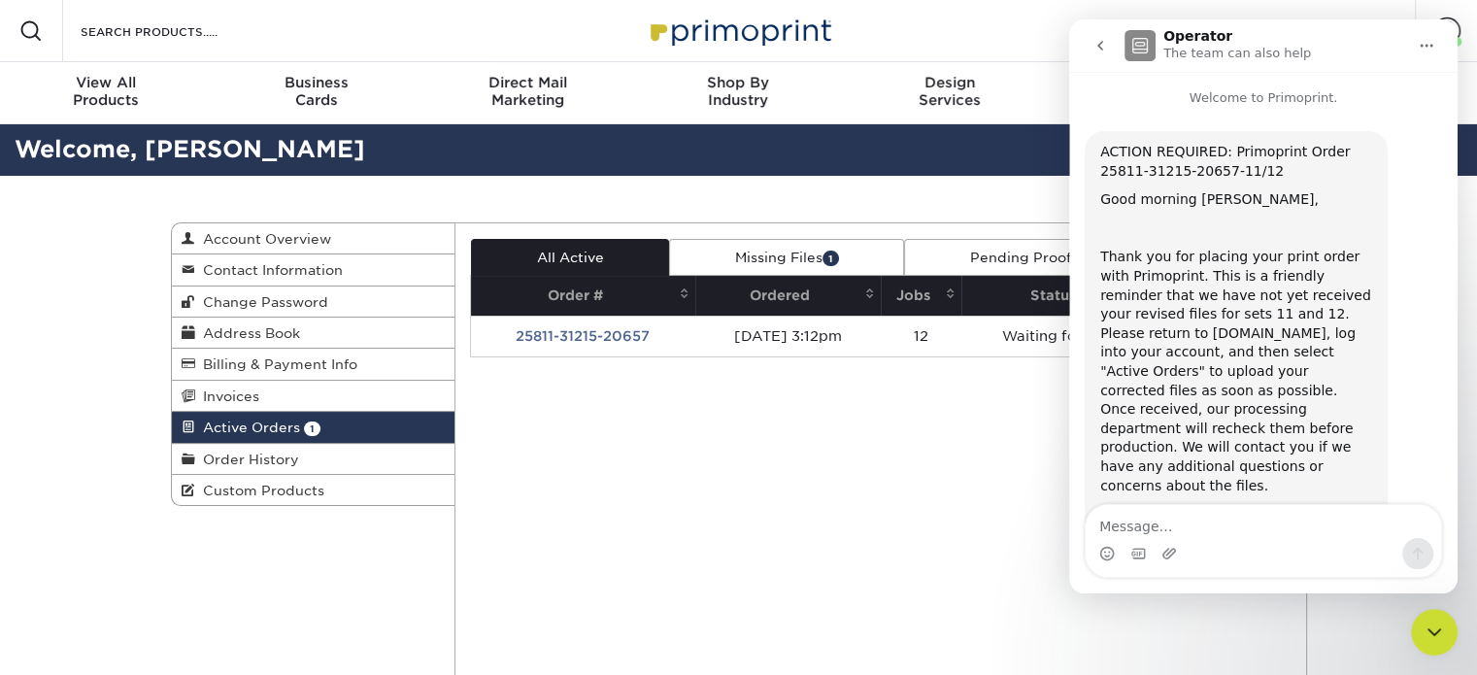
scroll to position [584, 0]
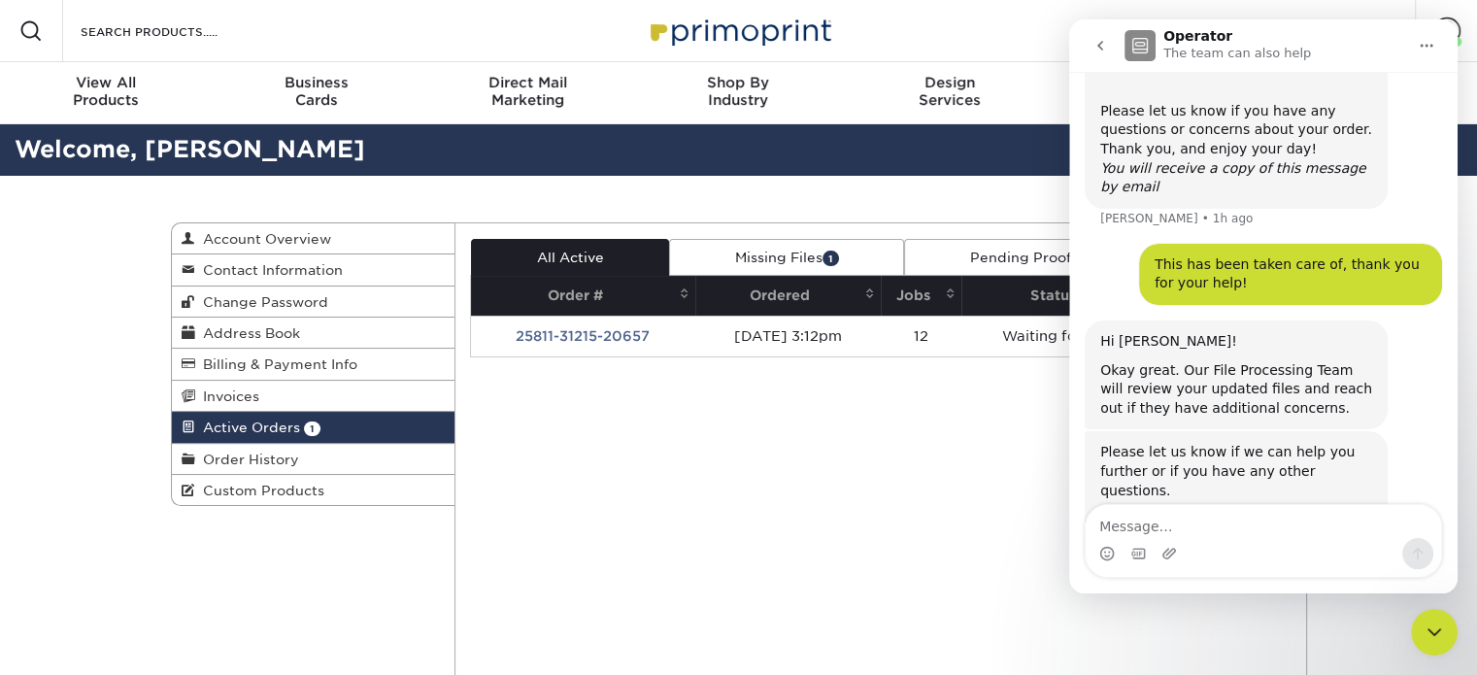
click at [1442, 638] on icon "Close Intercom Messenger" at bounding box center [1433, 631] width 23 height 23
